Goal: Find specific page/section: Find specific page/section

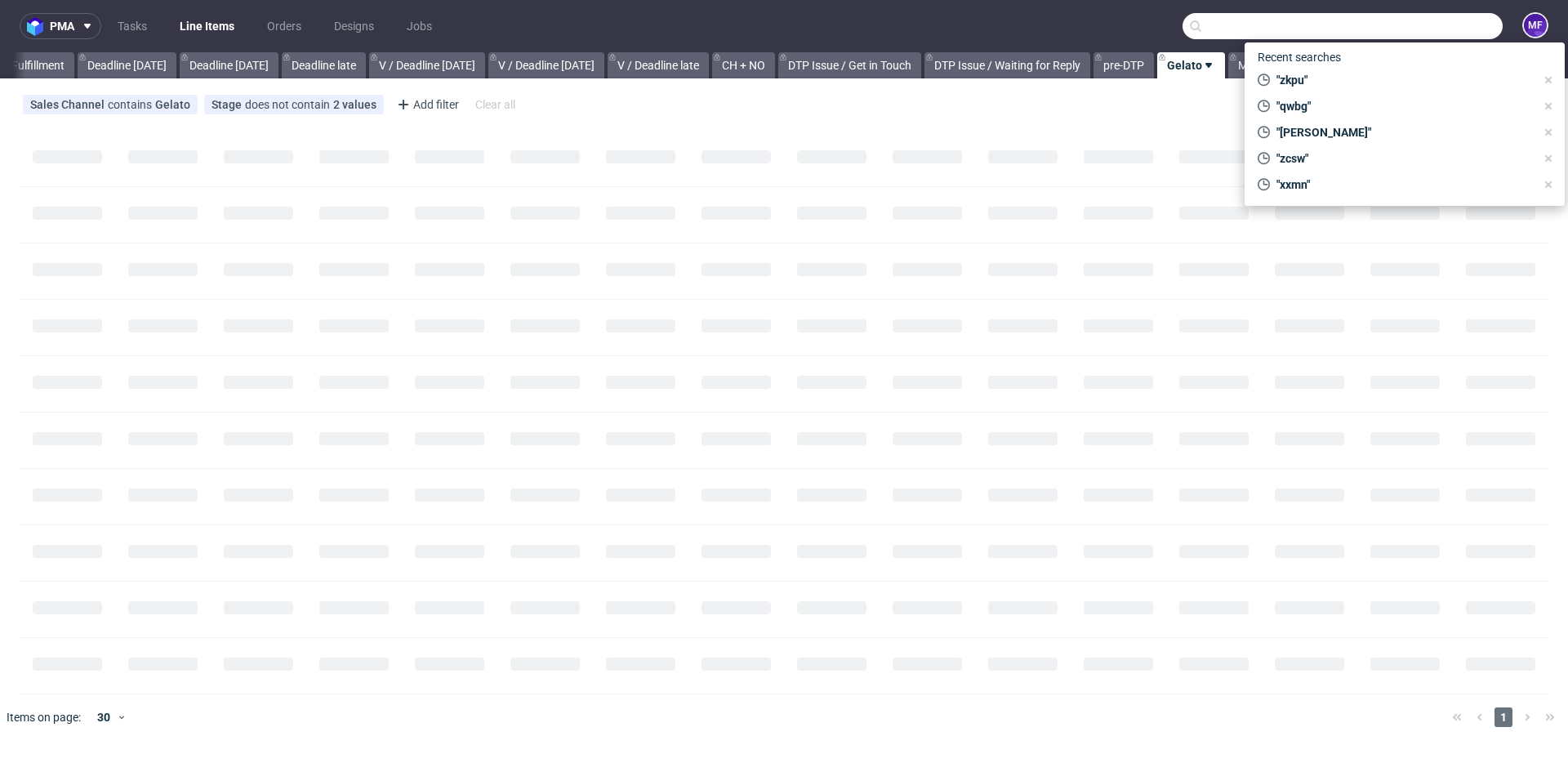
click at [1405, 26] on input "text" at bounding box center [1342, 26] width 320 height 26
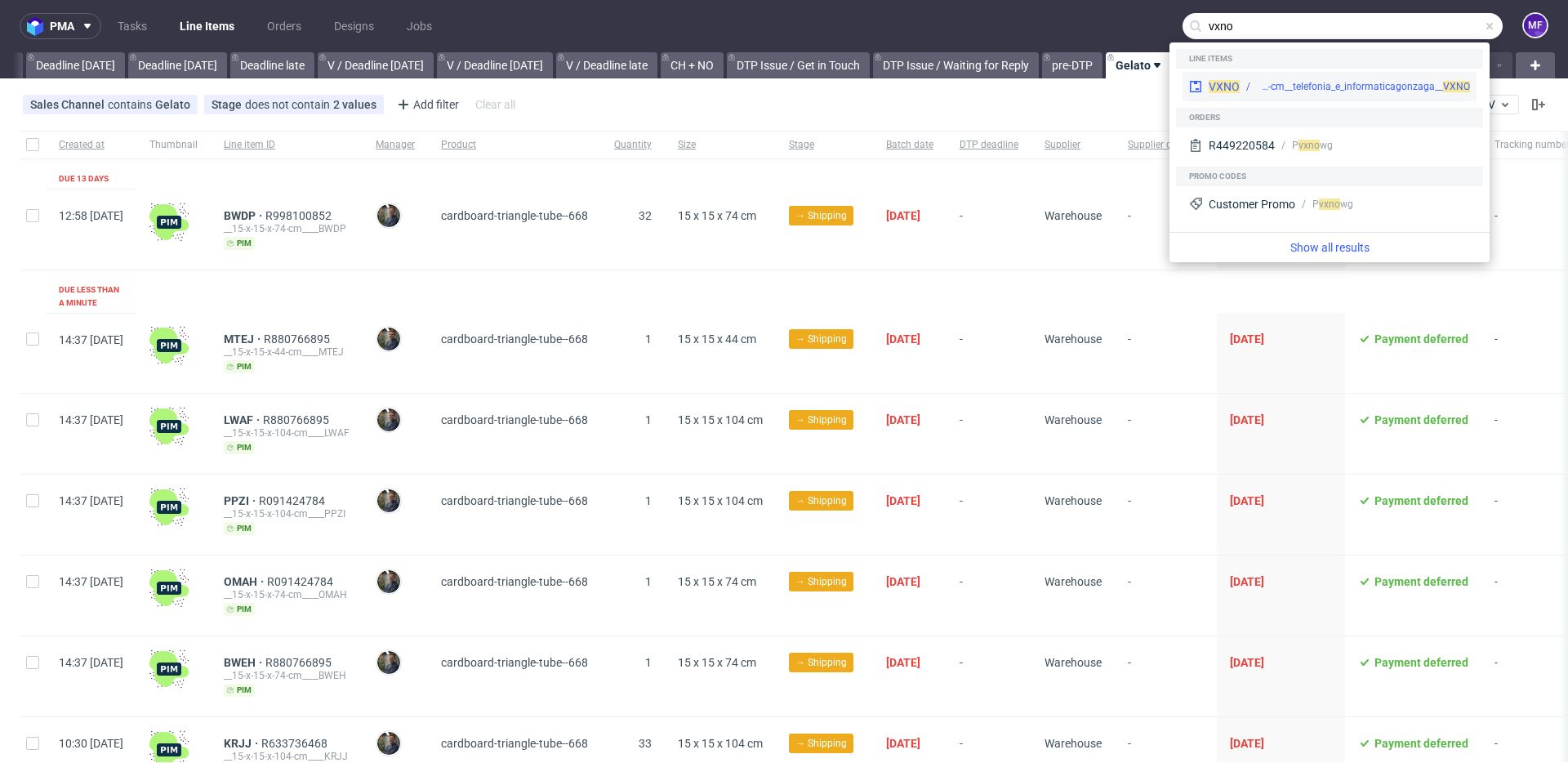
type input "vxno"
click at [1349, 84] on div "warehouse__18-3-x-4-x-10-2-cm__telefonia_e_informaticagonzaga__ VXNO" at bounding box center [1364, 87] width 213 height 15
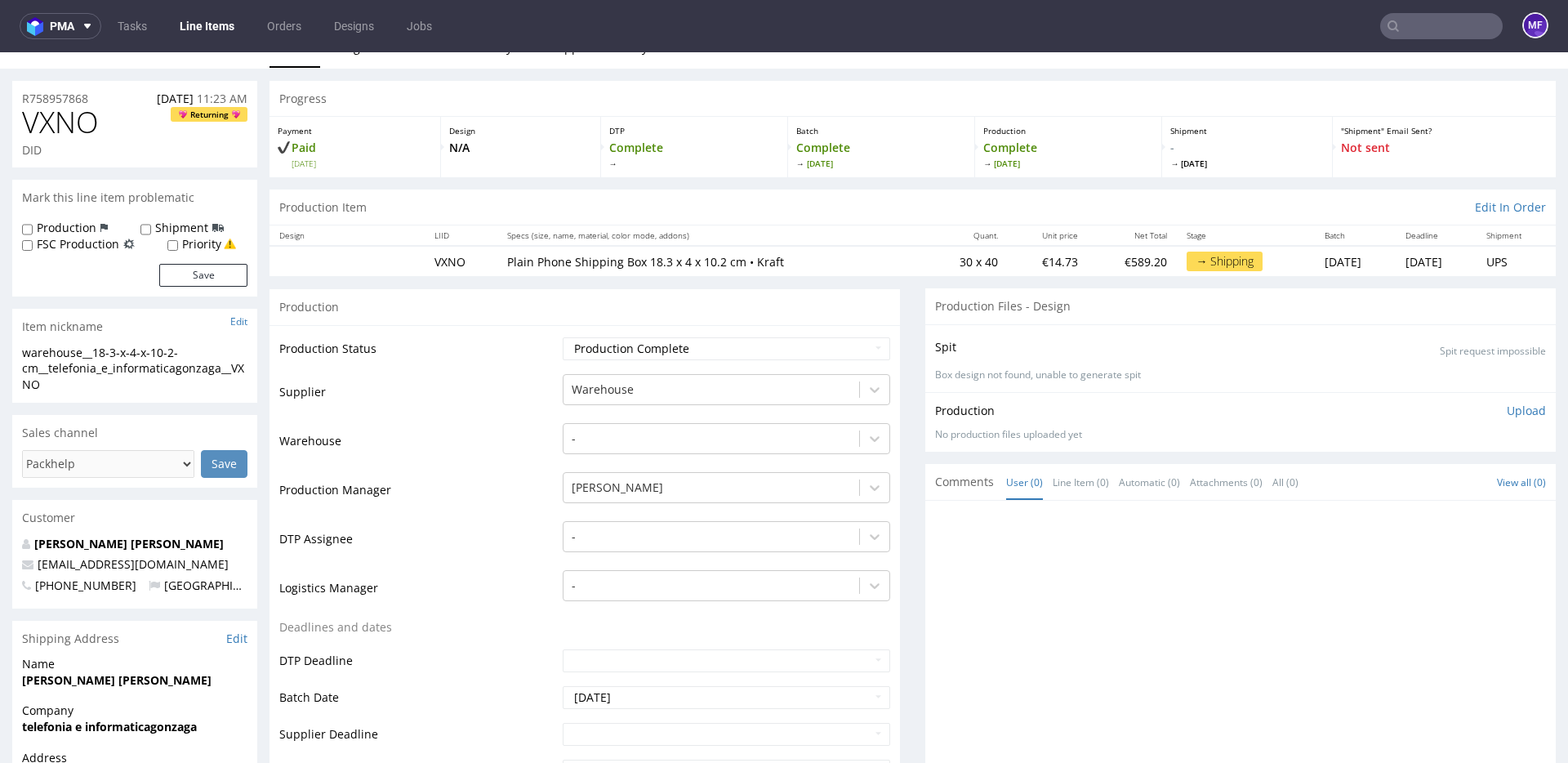
scroll to position [22, 0]
click at [1393, 22] on input "text" at bounding box center [1441, 26] width 122 height 26
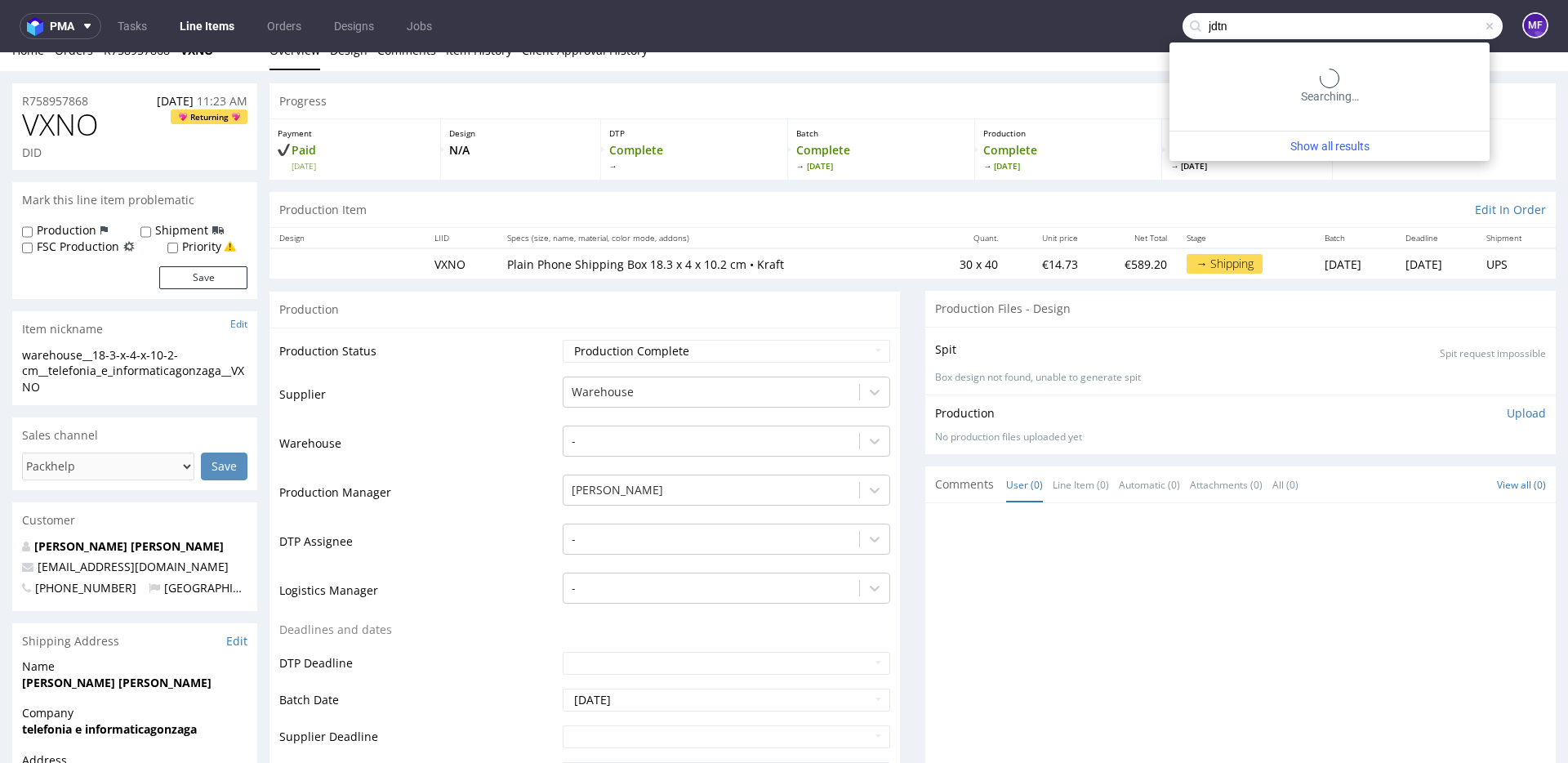
type input "jdtn"
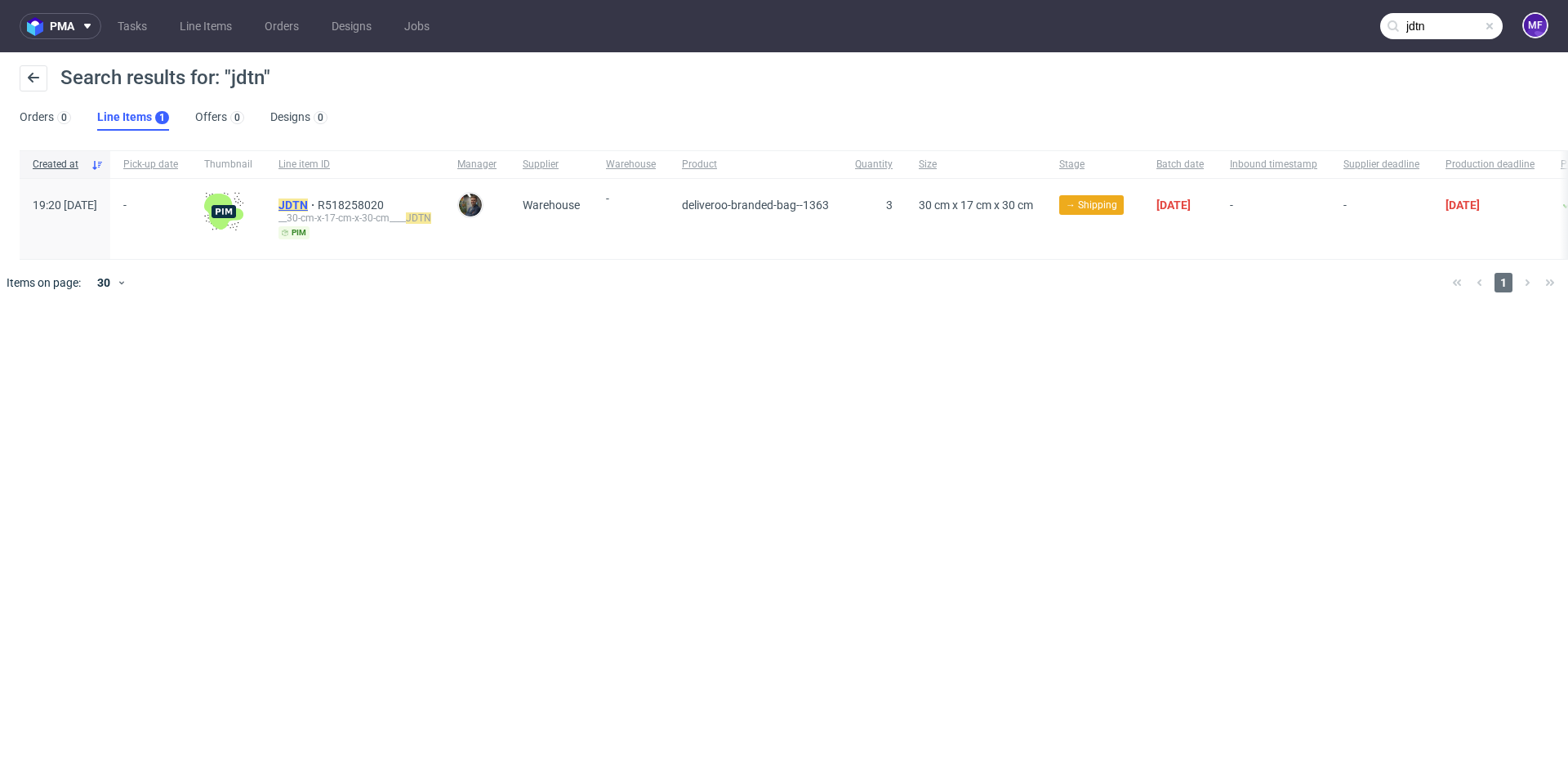
click at [308, 205] on mark "JDTN" at bounding box center [293, 205] width 29 height 13
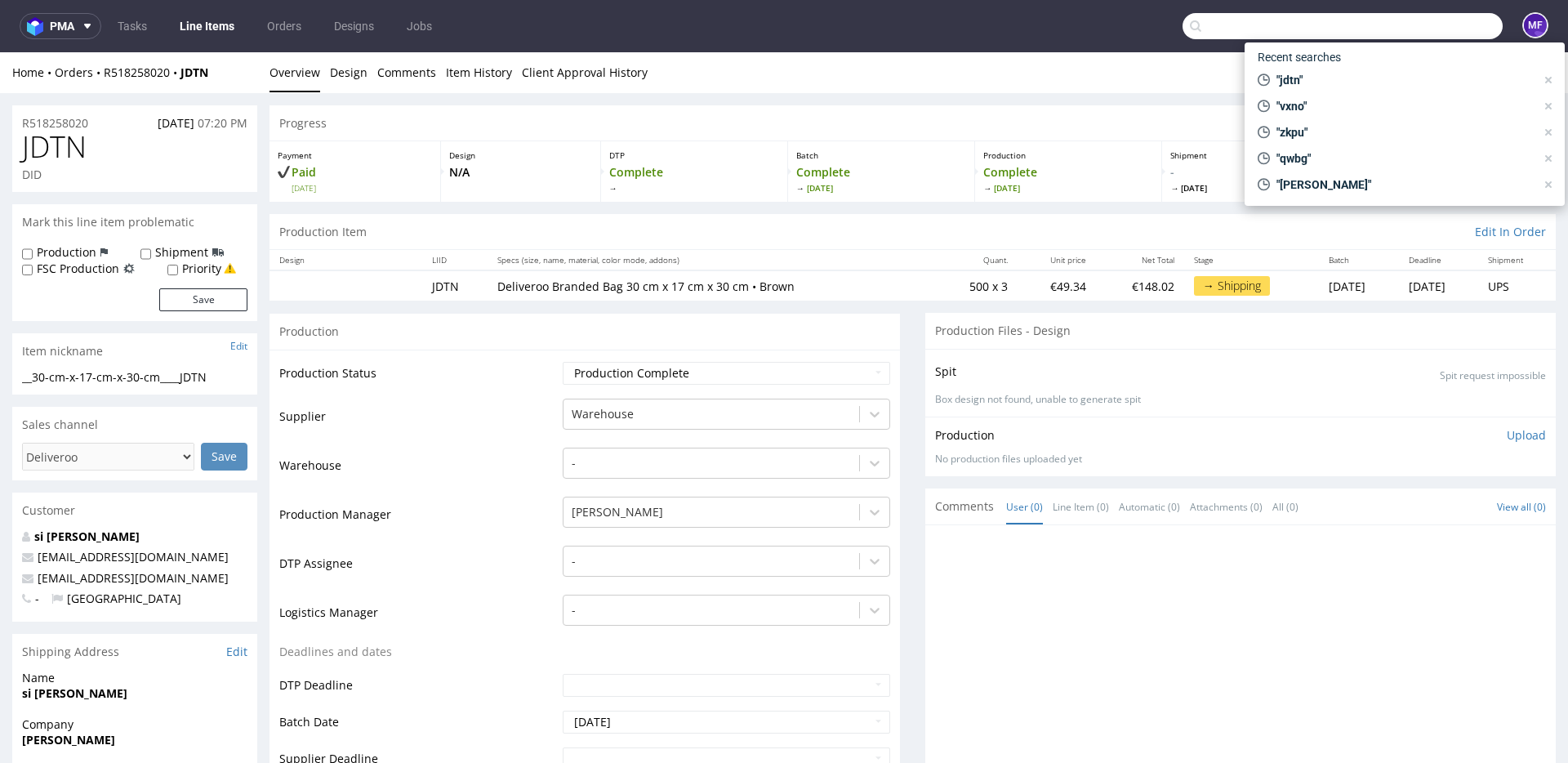
click at [1424, 31] on input "text" at bounding box center [1342, 26] width 320 height 26
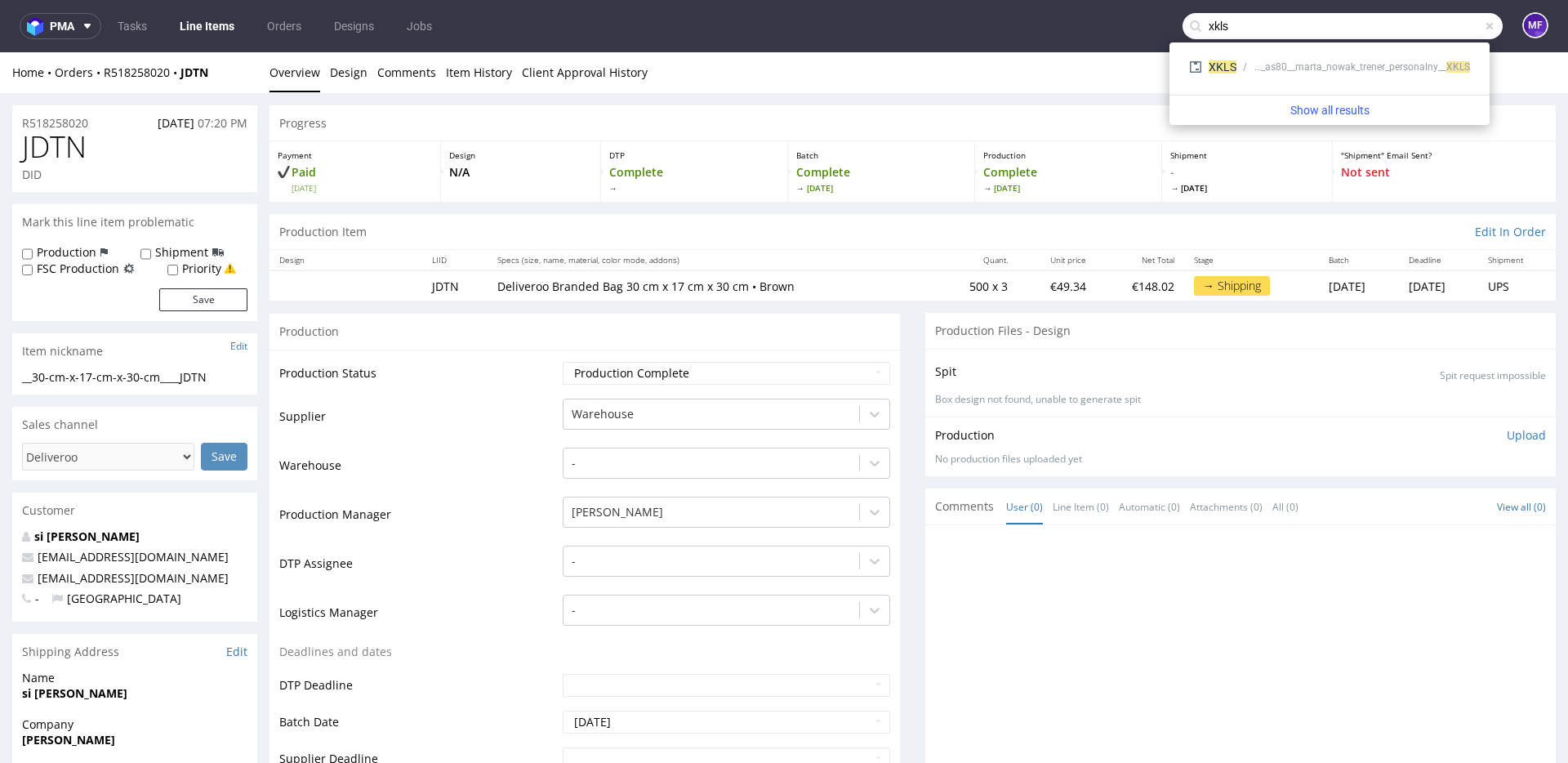
type input "xkls"
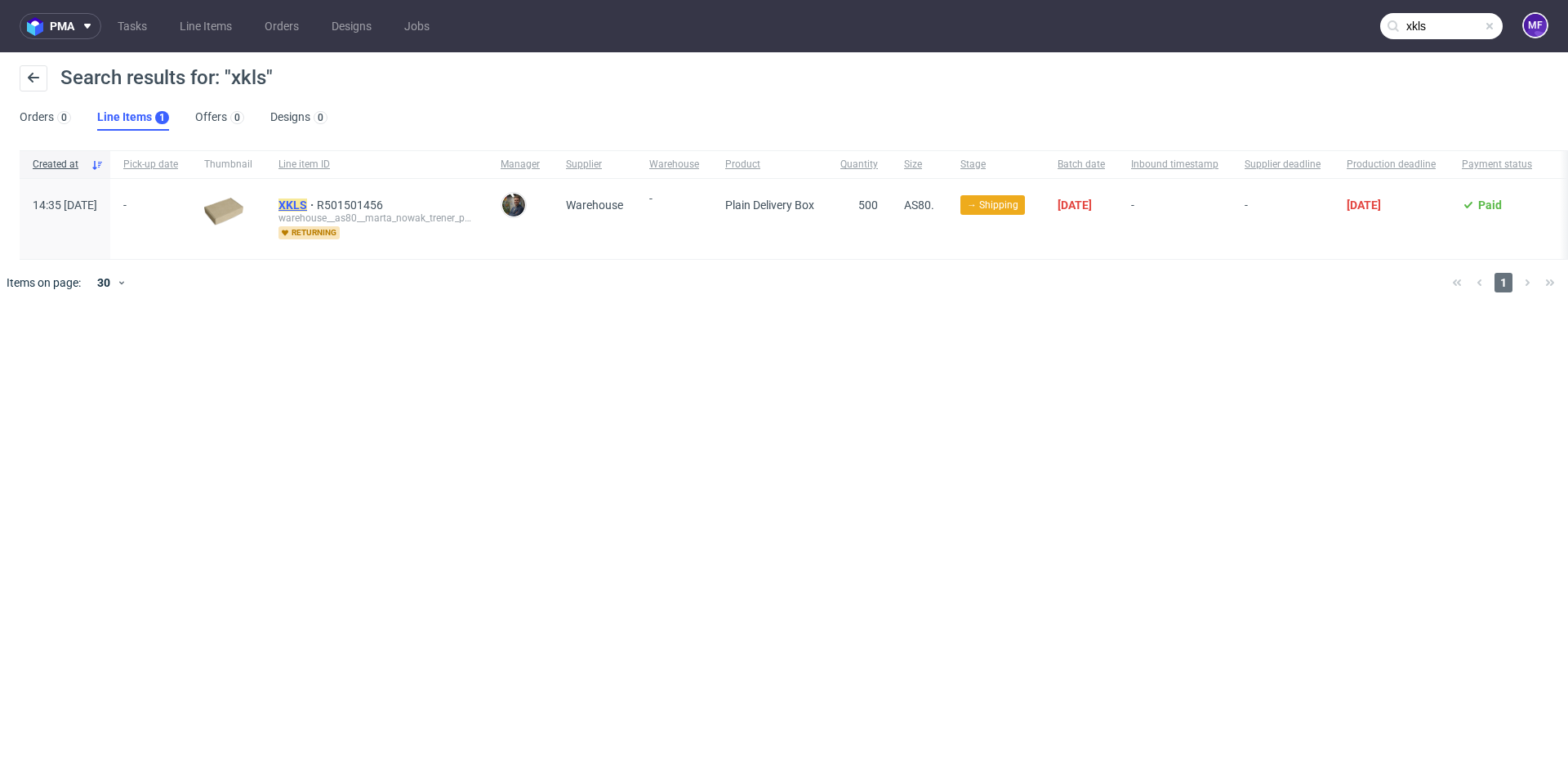
click at [307, 206] on mark "XKLS" at bounding box center [292, 205] width 28 height 13
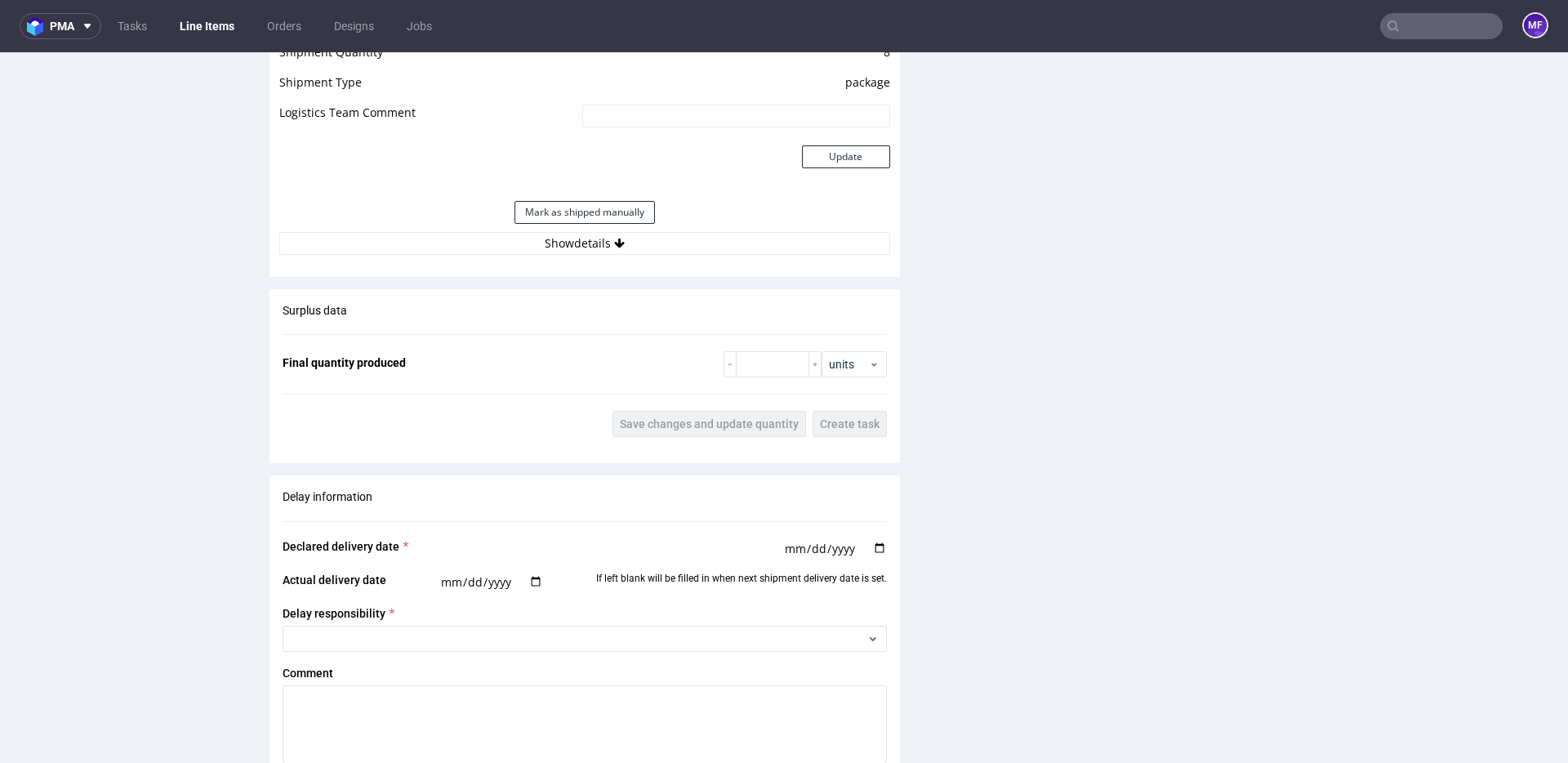
scroll to position [2478, 0]
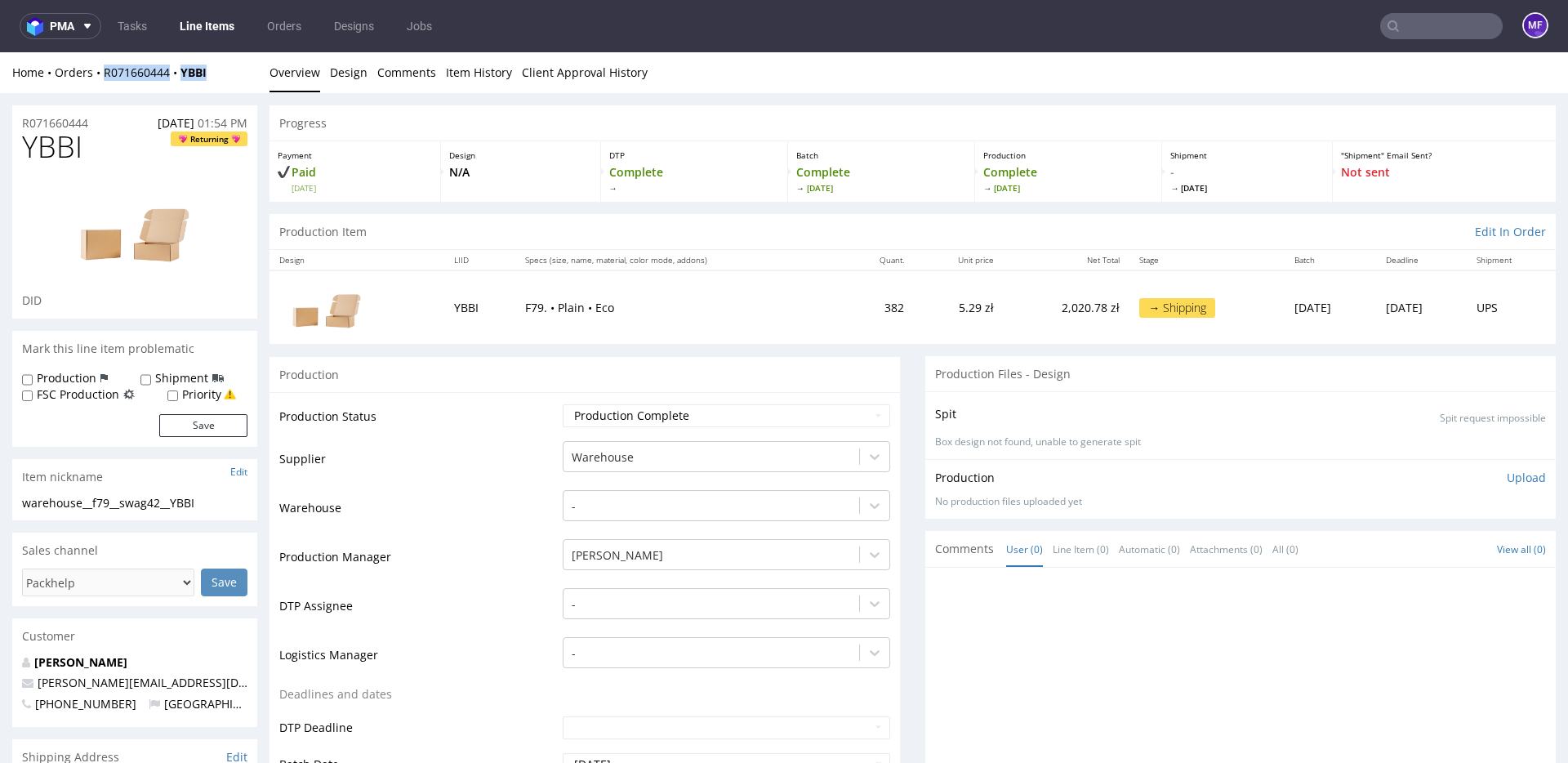
drag, startPoint x: 221, startPoint y: 70, endPoint x: 106, endPoint y: 79, distance: 115.4
click at [106, 79] on div "Home Orders R071660444 YBBI" at bounding box center [134, 73] width 245 height 16
copy div "R071660444 YBBI"
